Goal: Use online tool/utility: Utilize a website feature to perform a specific function

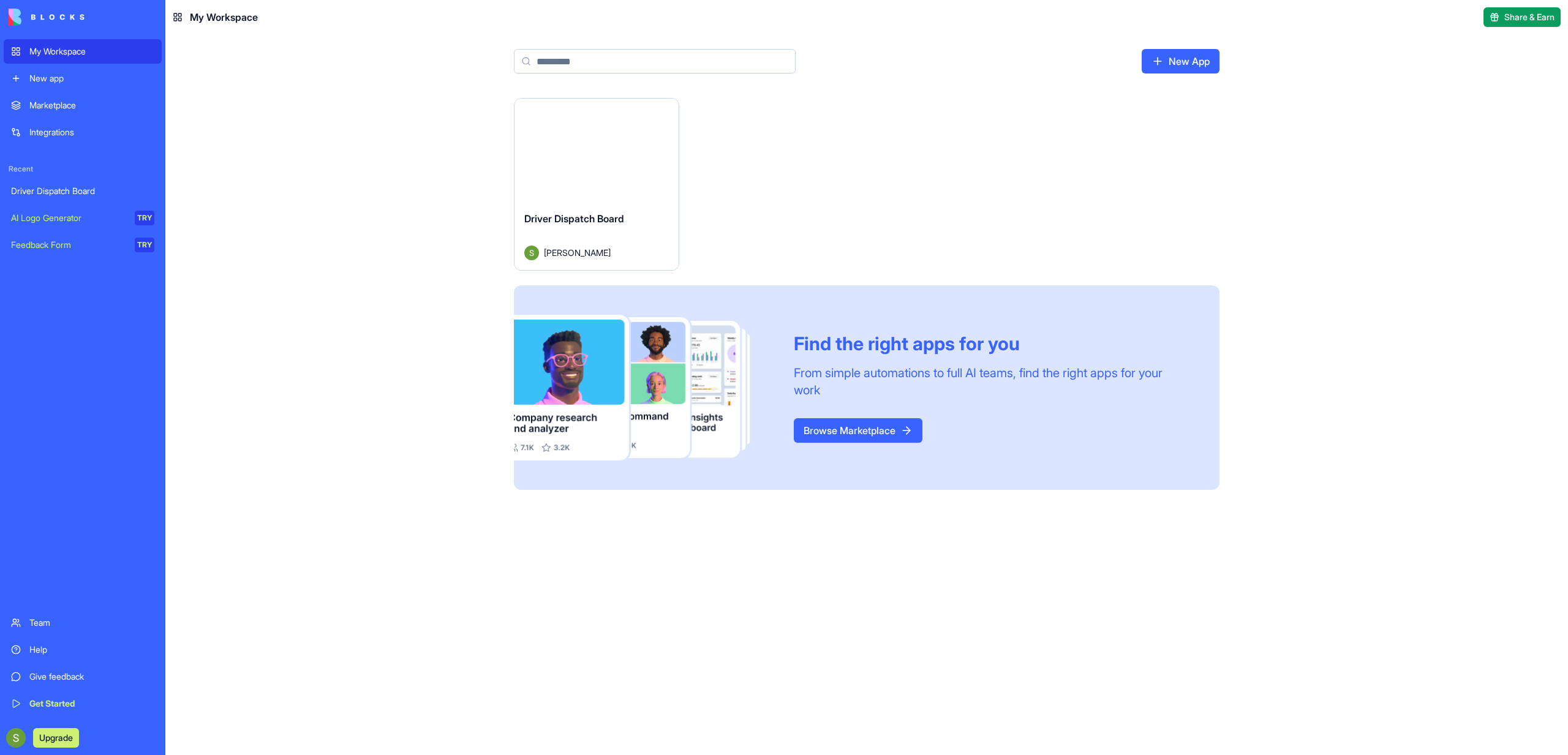
click at [609, 195] on div "Launch" at bounding box center [596, 150] width 164 height 103
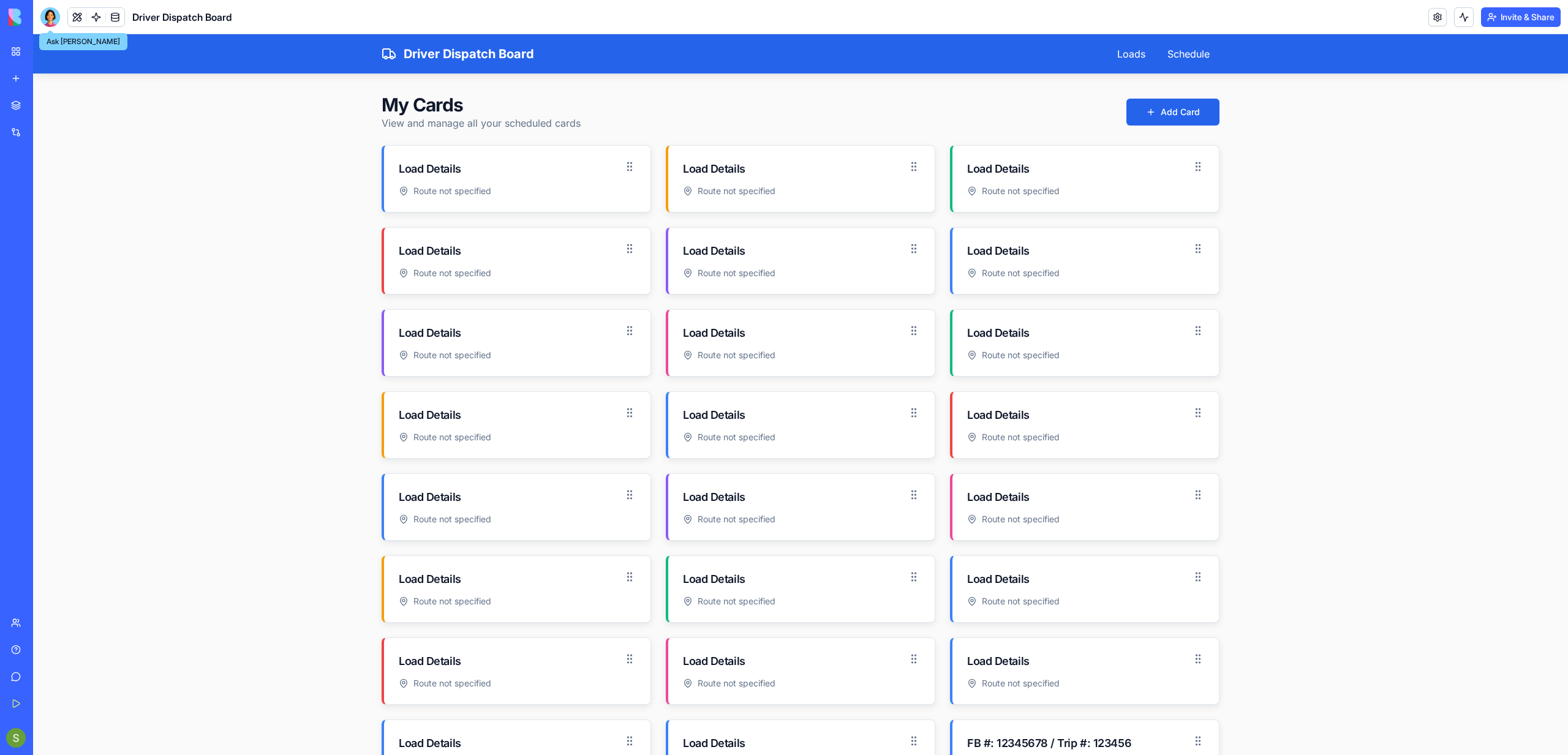
click at [52, 9] on div at bounding box center [50, 17] width 20 height 20
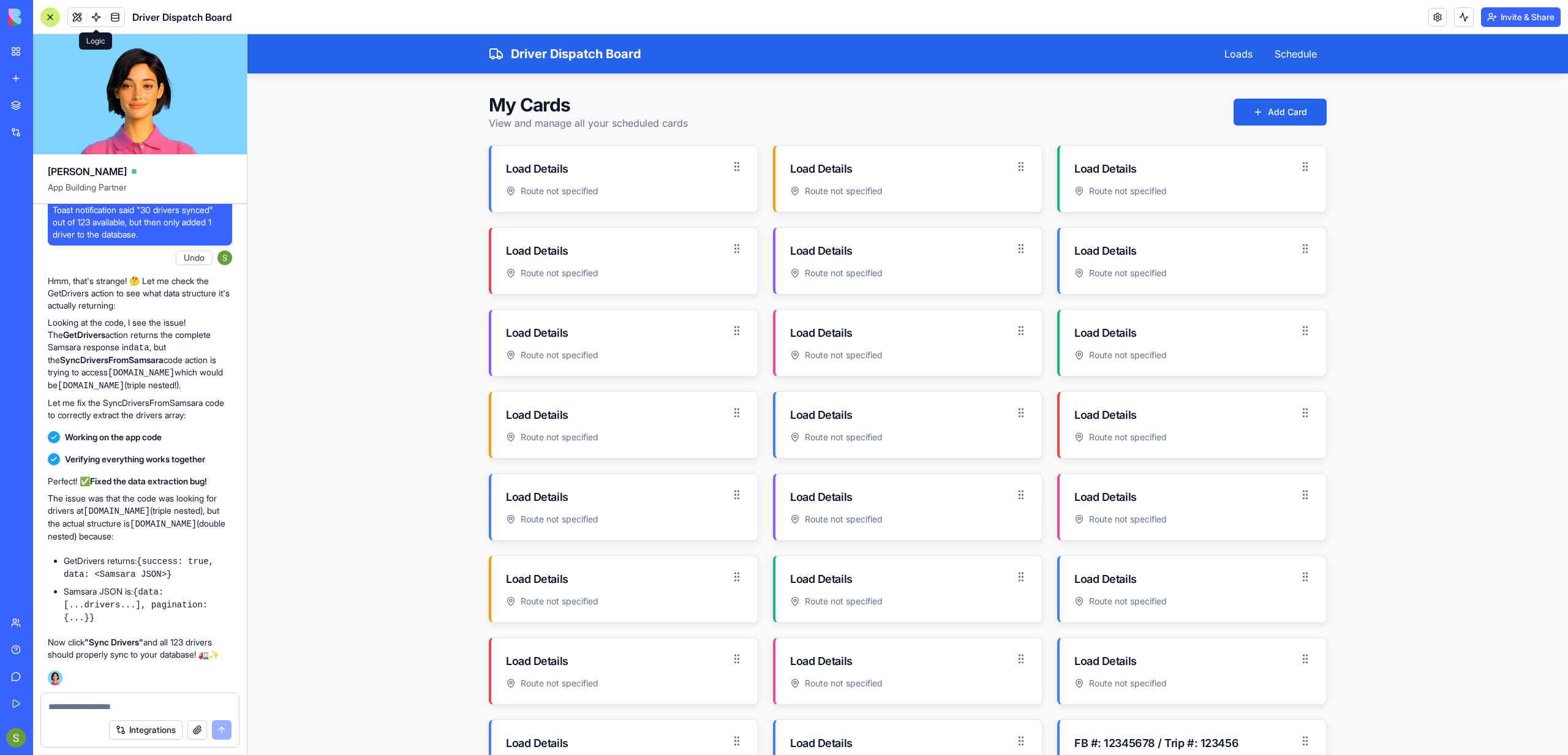
click at [102, 22] on link at bounding box center [96, 17] width 18 height 18
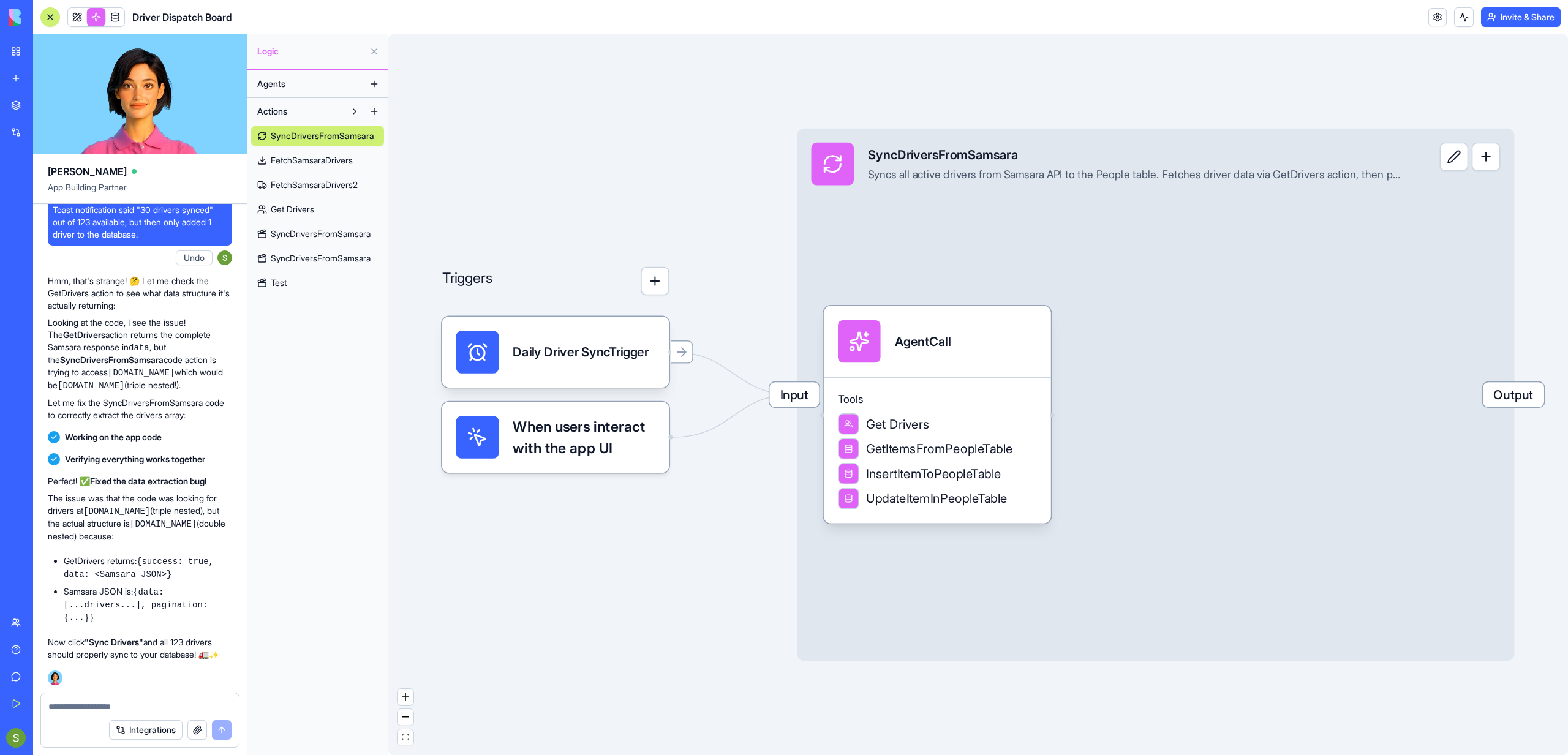
click at [300, 259] on span "SyncDriversFromSamsara" at bounding box center [321, 258] width 100 height 12
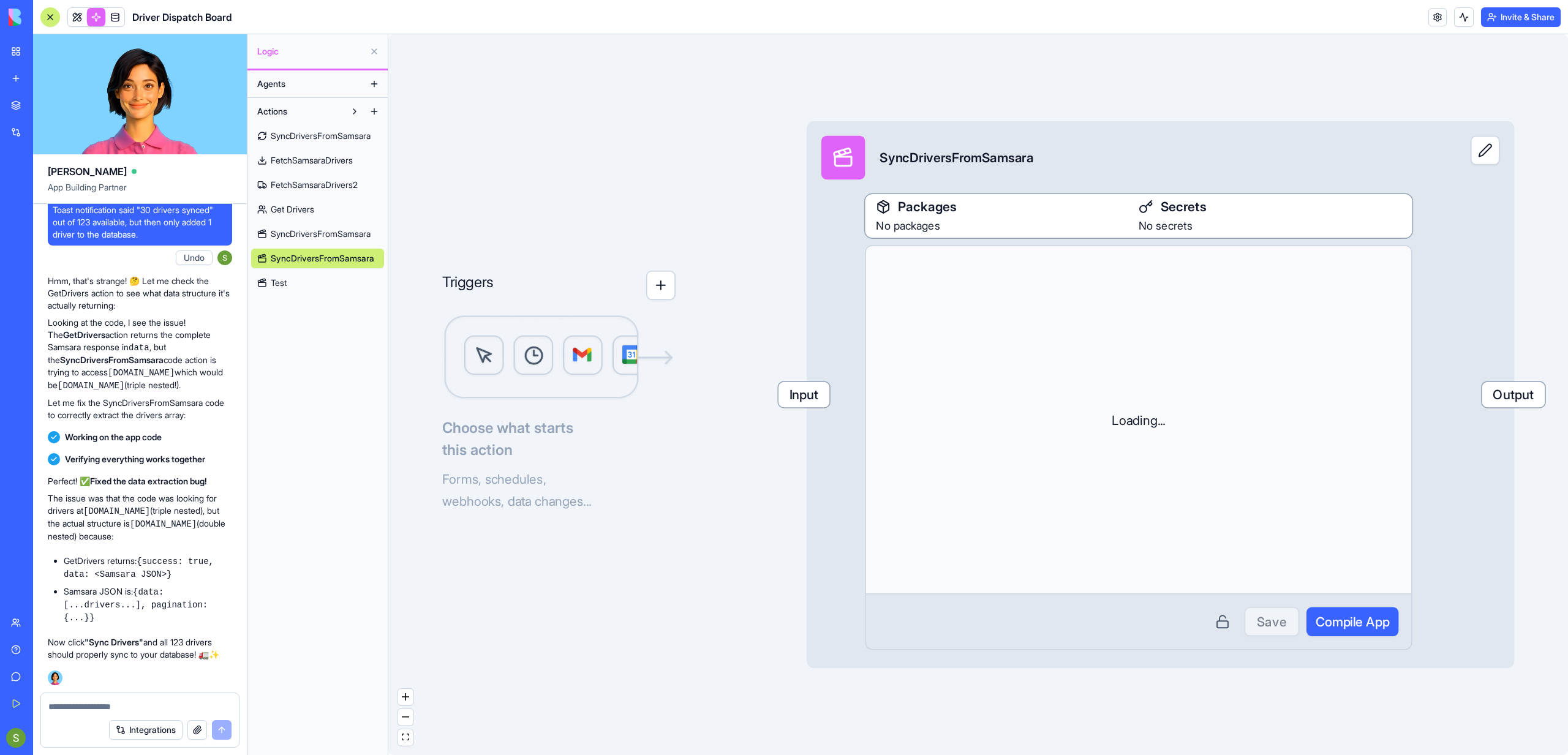
click at [296, 289] on link "Test" at bounding box center [318, 283] width 133 height 20
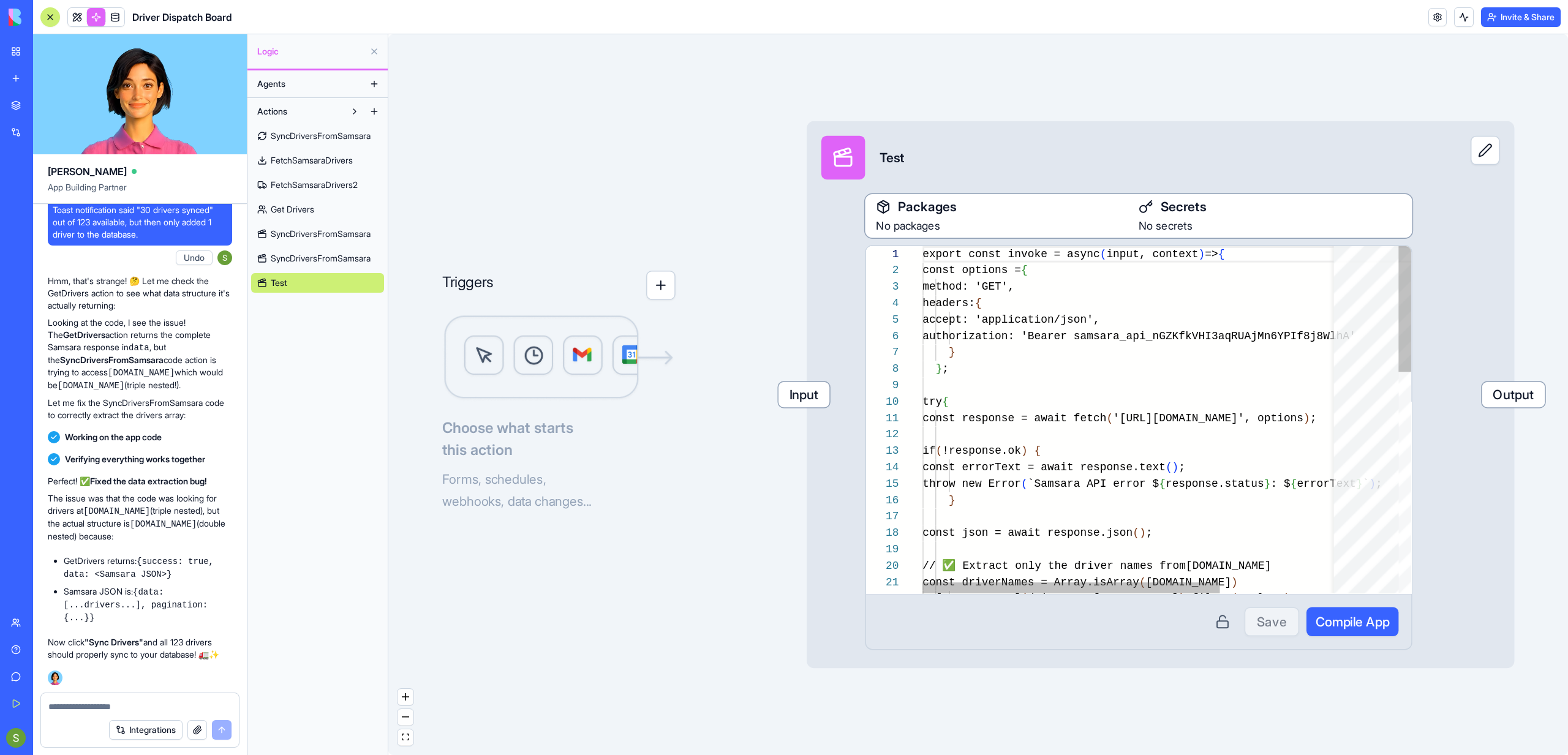
scroll to position [110, 0]
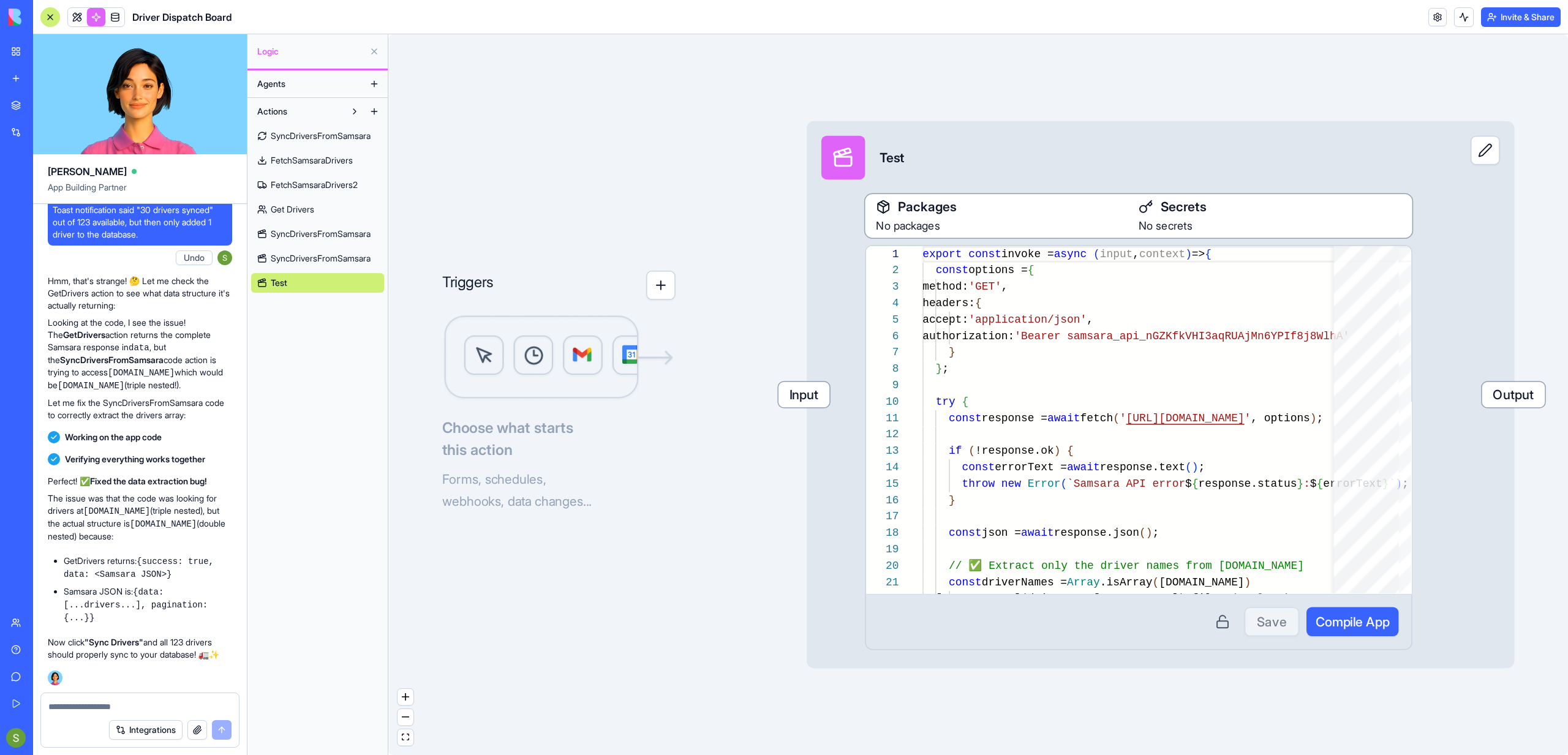
click at [325, 263] on span "SyncDriversFromSamsara" at bounding box center [321, 258] width 100 height 12
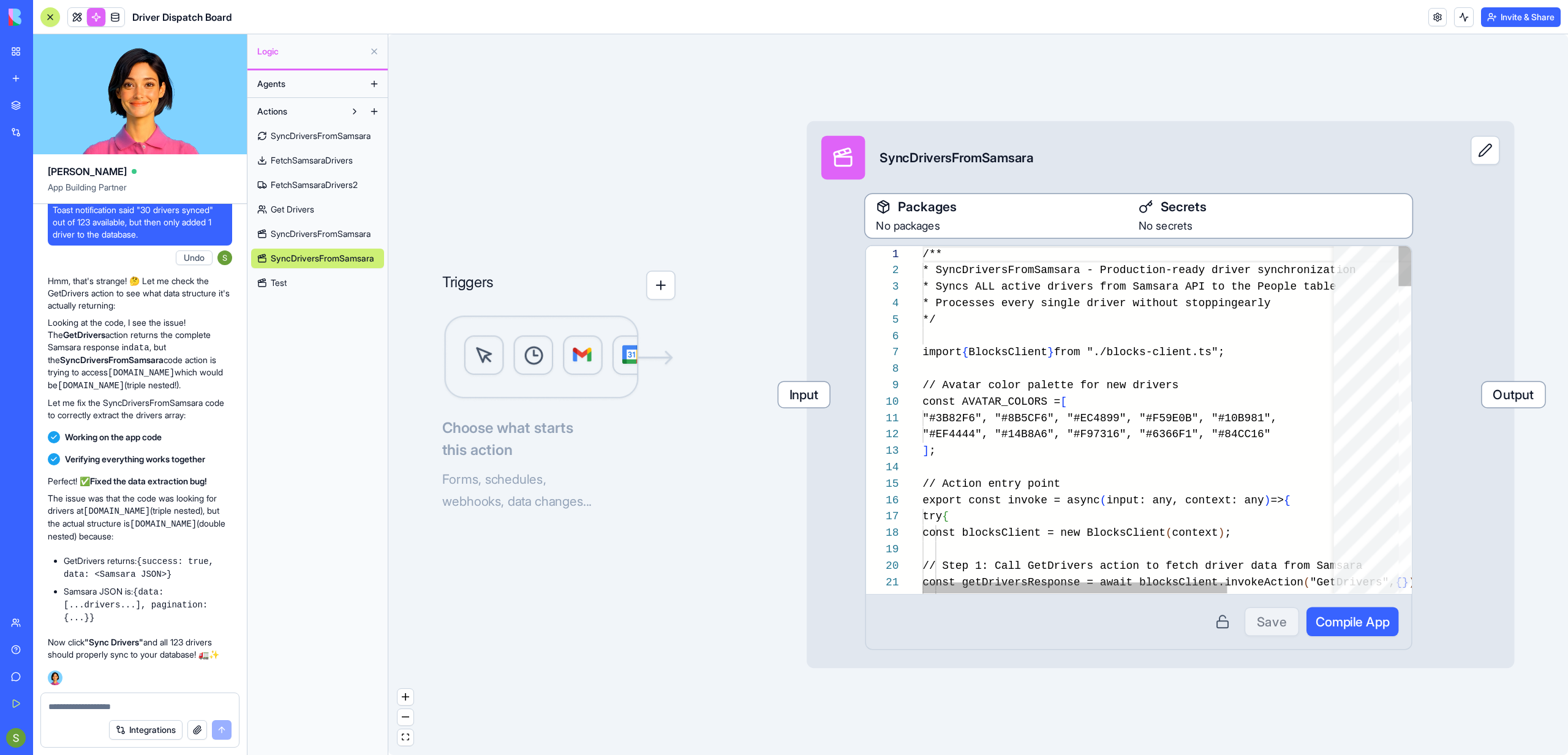
scroll to position [110, 0]
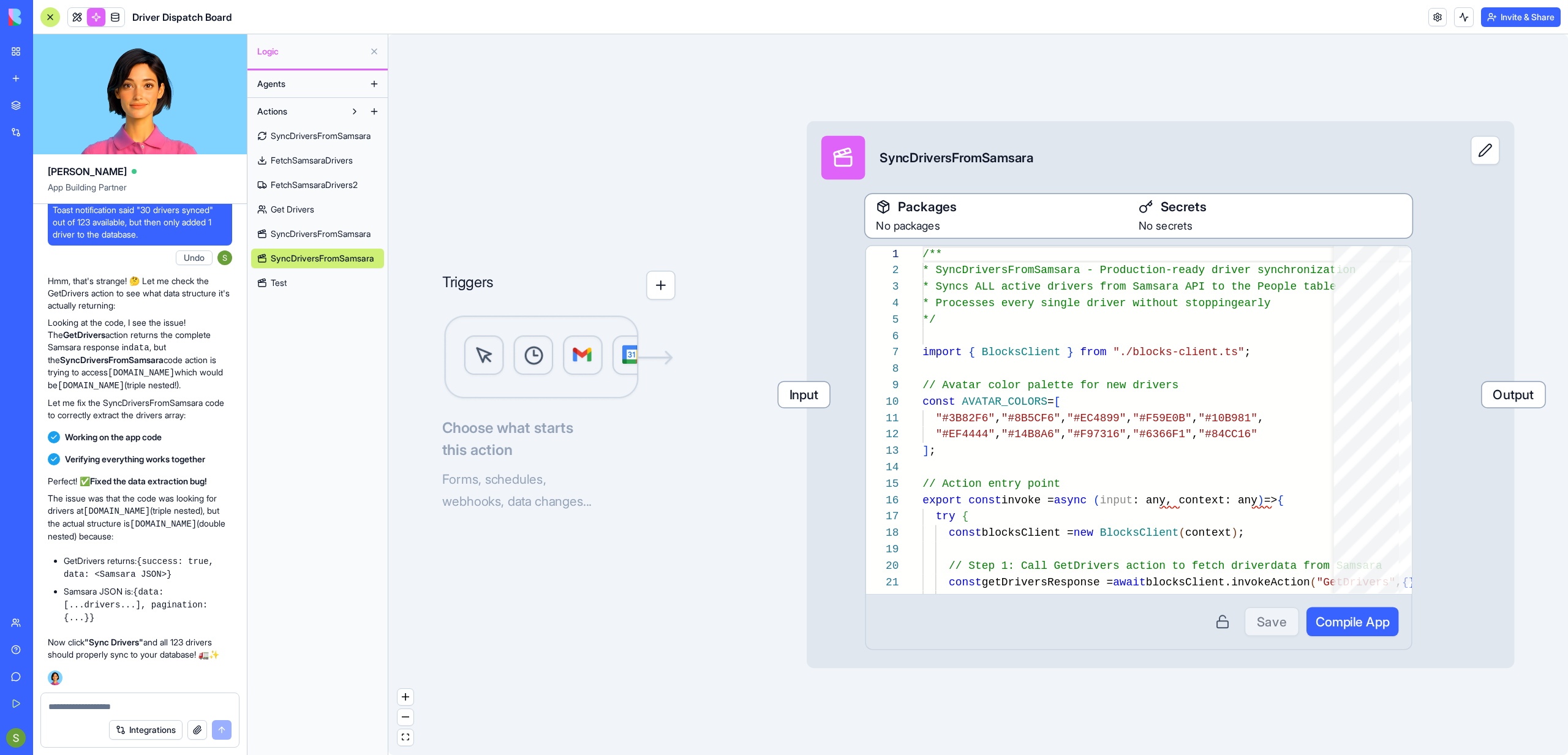
click at [323, 242] on link "SyncDriversFromSamsara" at bounding box center [318, 234] width 133 height 20
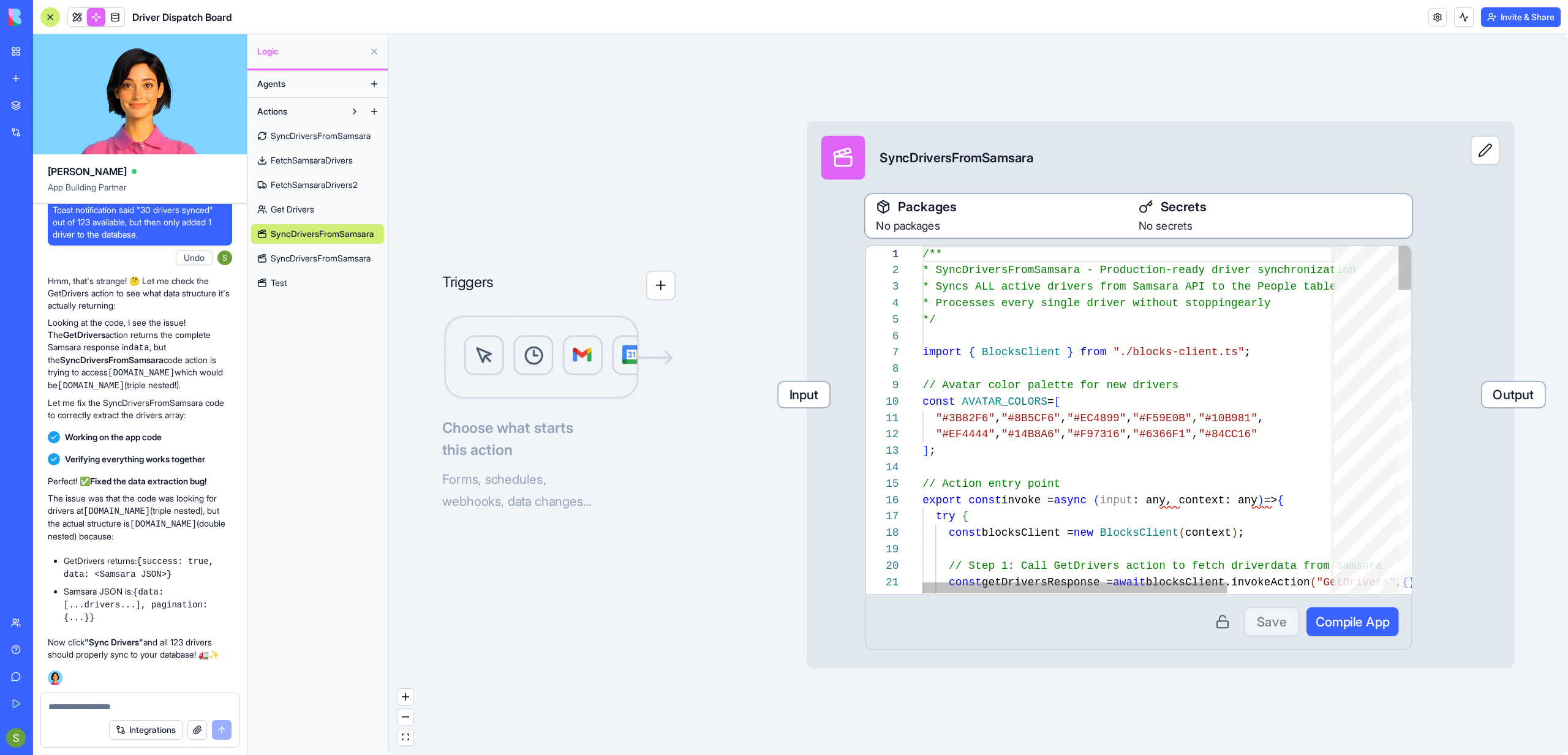
scroll to position [110, 0]
click at [323, 252] on span "SyncDriversFromSamsara" at bounding box center [321, 258] width 100 height 12
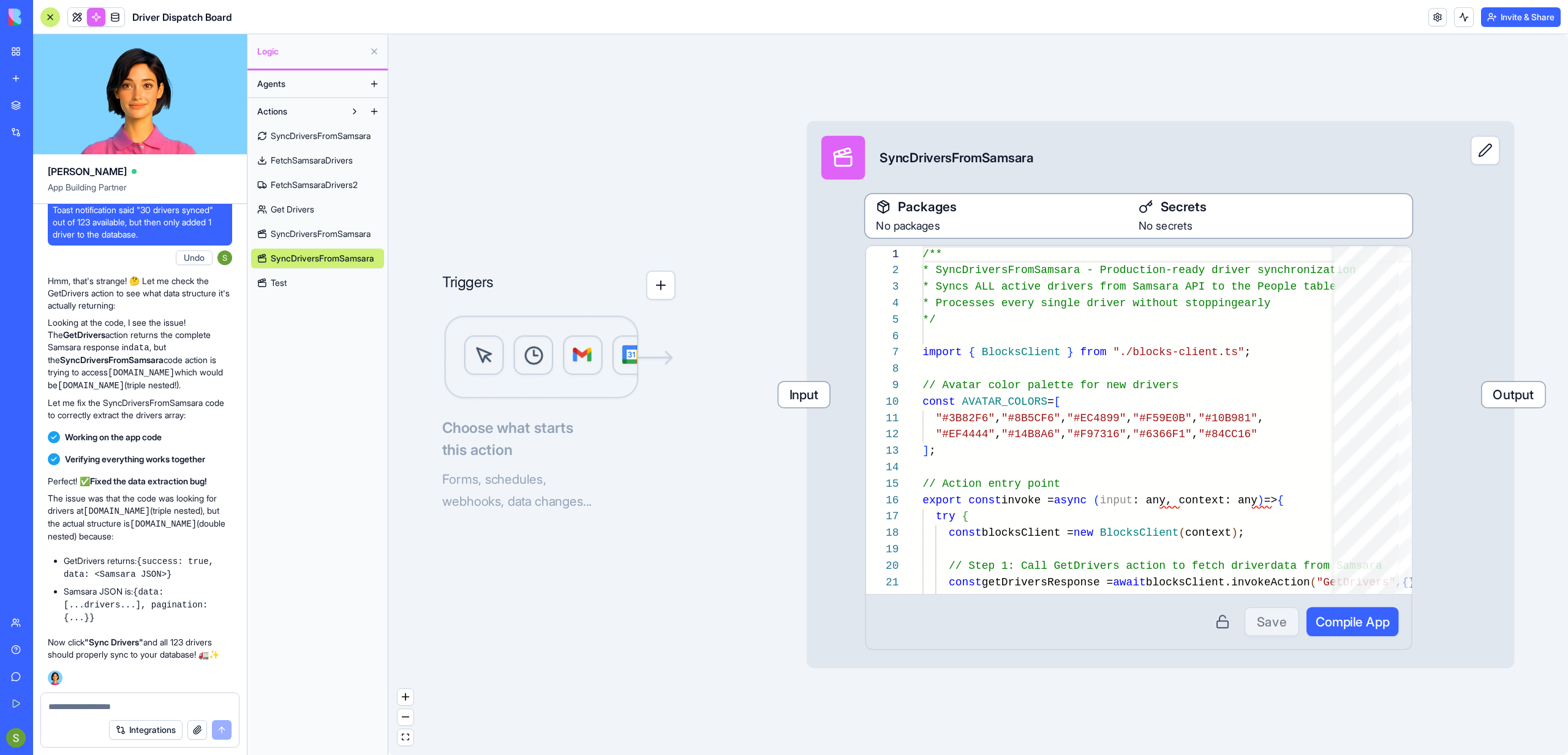
click at [319, 270] on div "SyncDriversFromSamsara FetchSamsaraDrivers FetchSamsaraDrivers2 Get Drivers Syn…" at bounding box center [318, 207] width 133 height 171
click at [317, 283] on link "Test" at bounding box center [318, 283] width 133 height 20
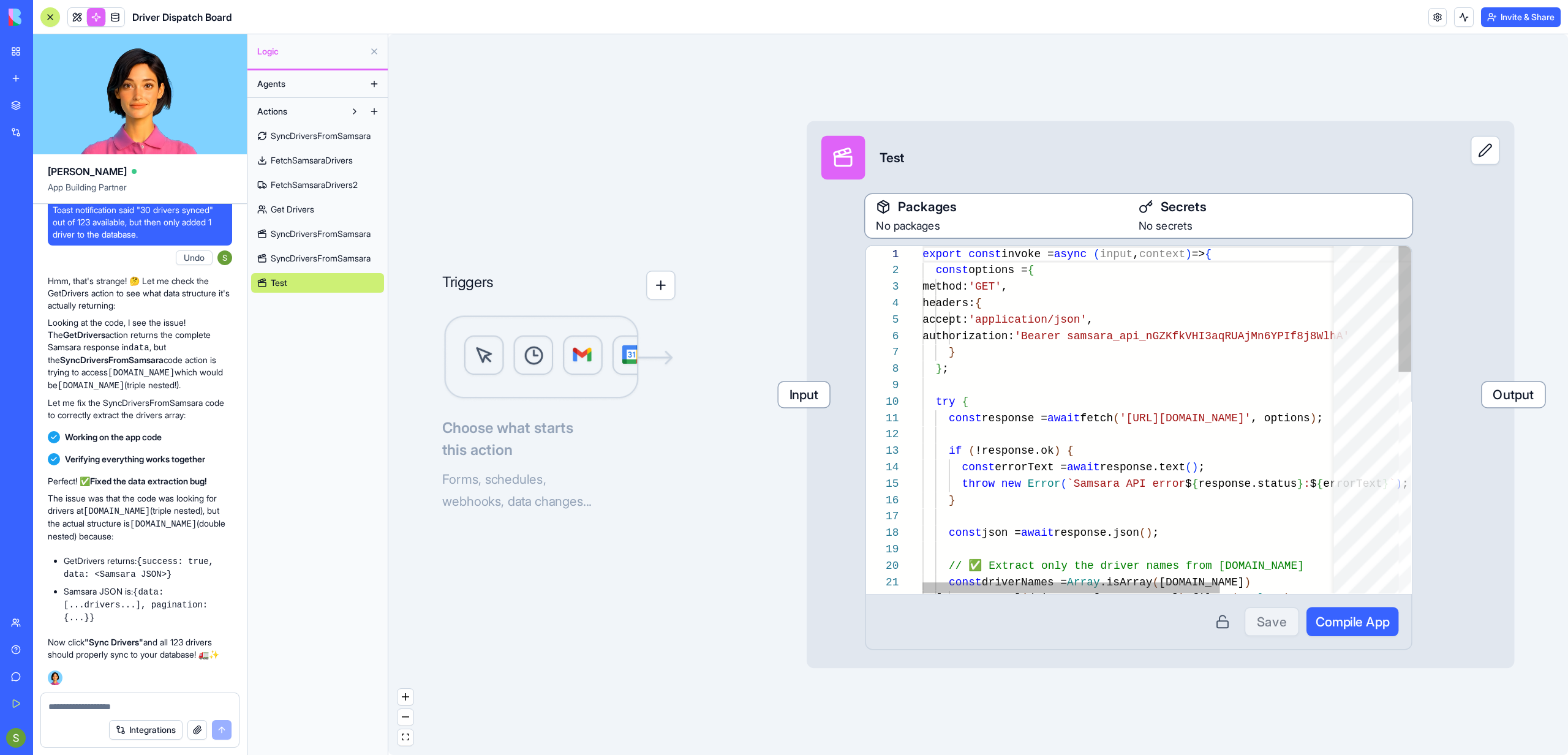
scroll to position [110, 0]
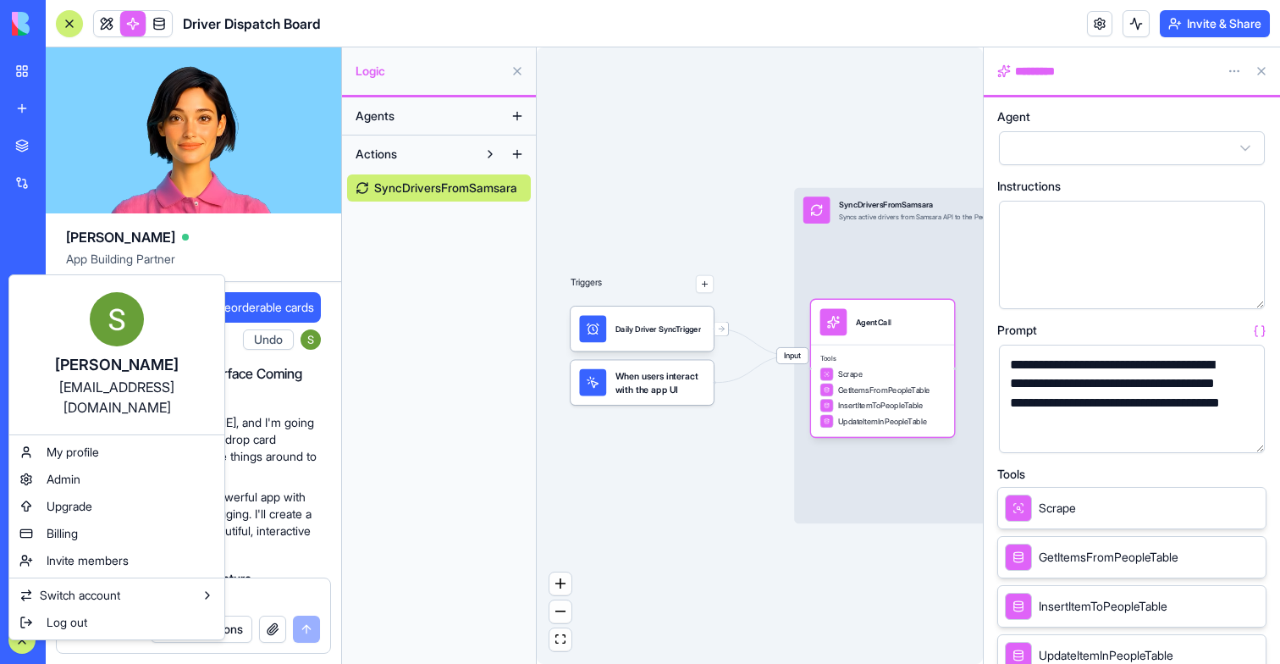
scroll to position [19386, 0]
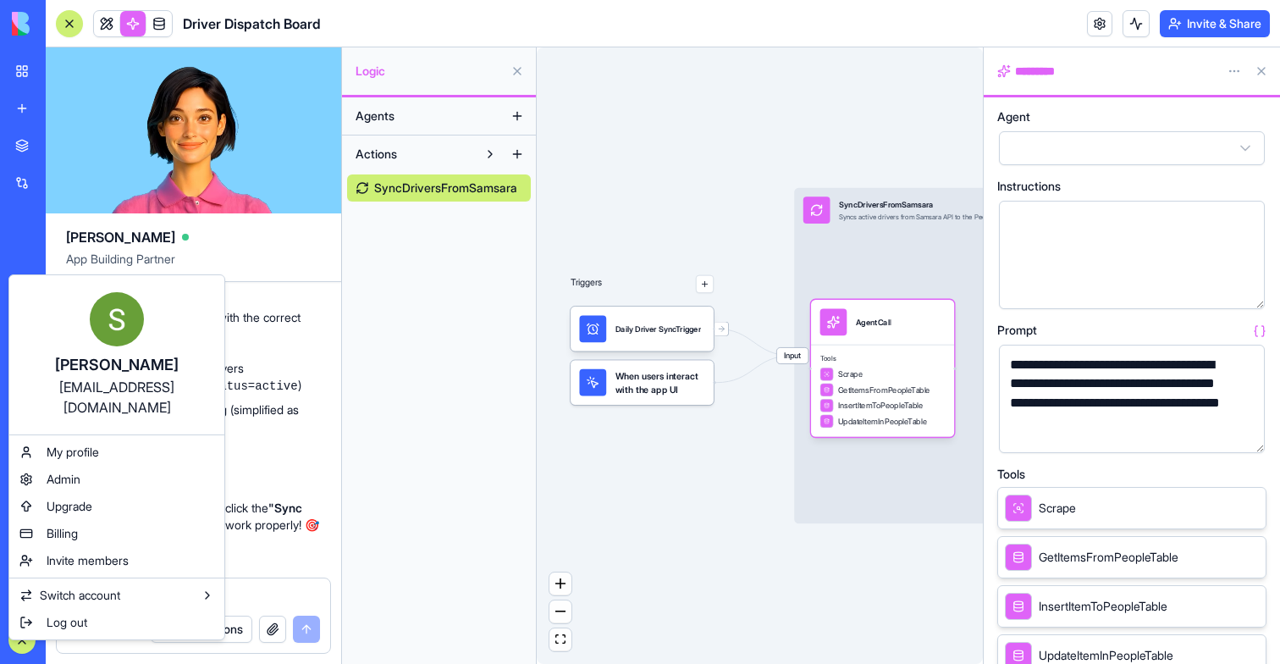
click at [403, 378] on html "My Workspace New app Marketplace Integrations Recent Driver Dispatch Board AI L…" at bounding box center [640, 332] width 1280 height 664
